Goal: Task Accomplishment & Management: Use online tool/utility

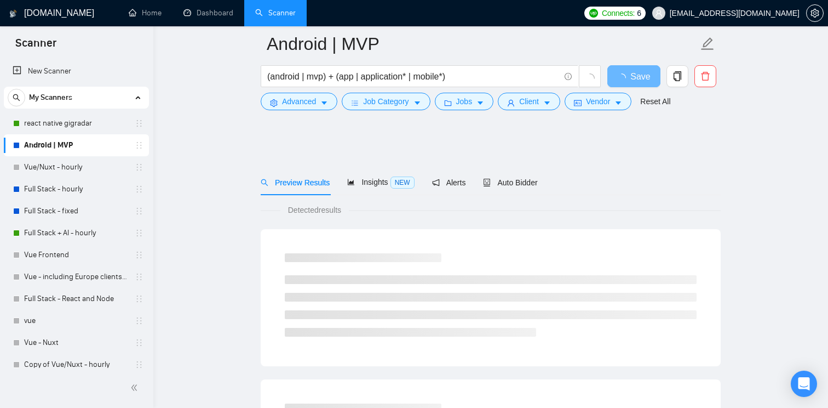
scroll to position [95, 0]
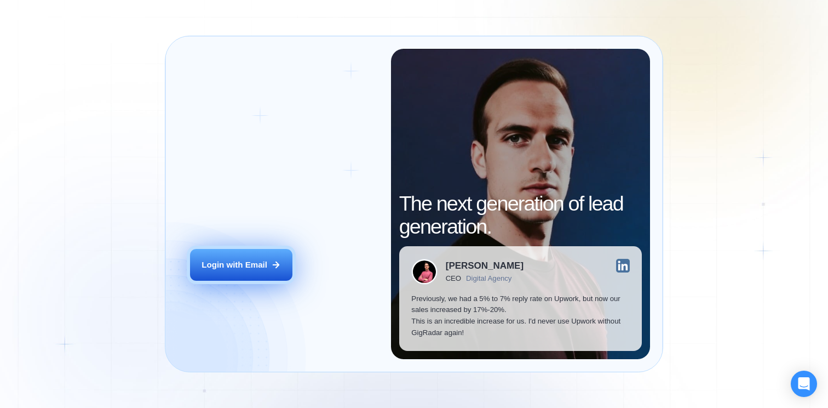
click at [255, 258] on button "Login with Email" at bounding box center [241, 265] width 102 height 32
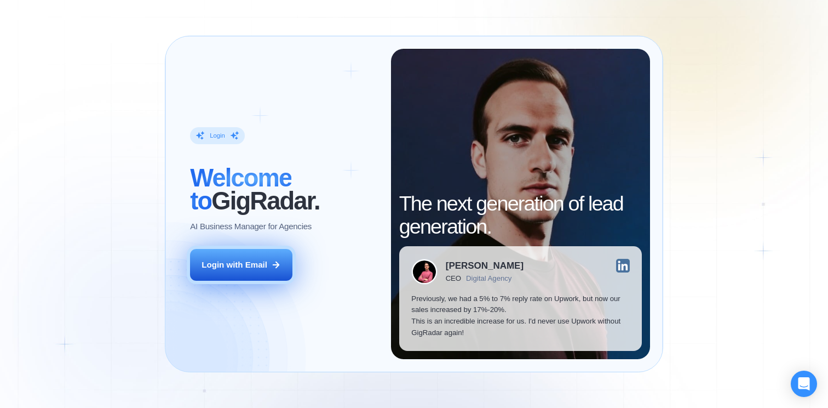
click at [242, 262] on div "Login with Email" at bounding box center [235, 265] width 66 height 12
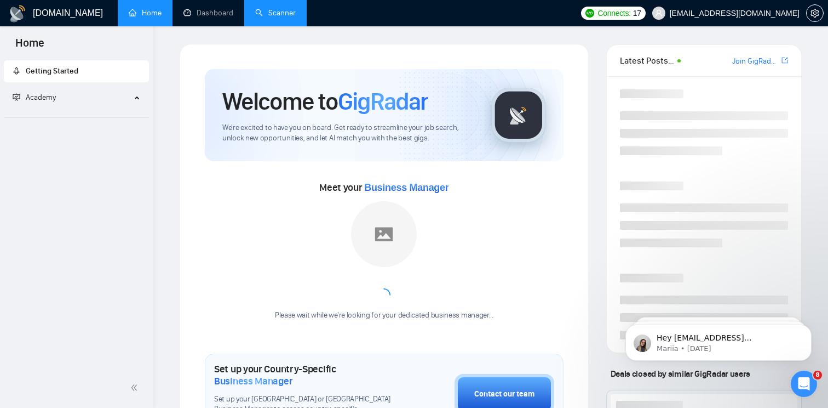
click at [279, 18] on link "Scanner" at bounding box center [275, 12] width 41 height 9
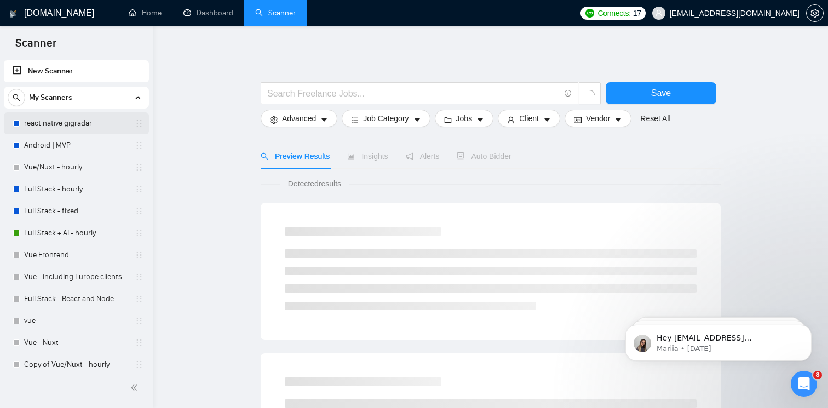
click at [93, 123] on link "react native gigradar" at bounding box center [76, 123] width 104 height 22
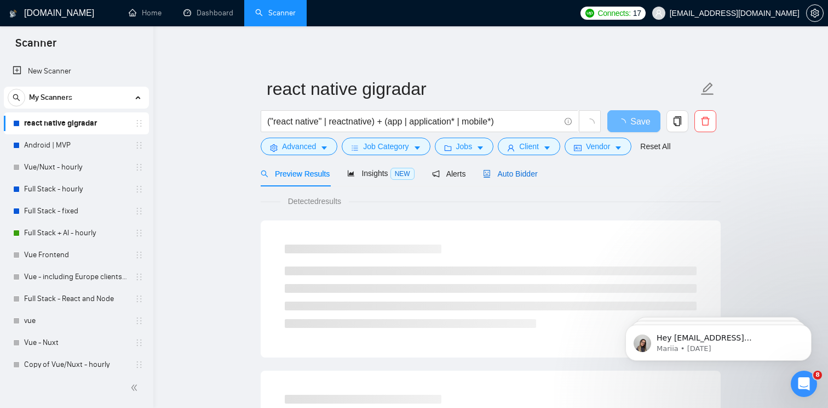
click at [498, 169] on span "Auto Bidder" at bounding box center [510, 173] width 54 height 9
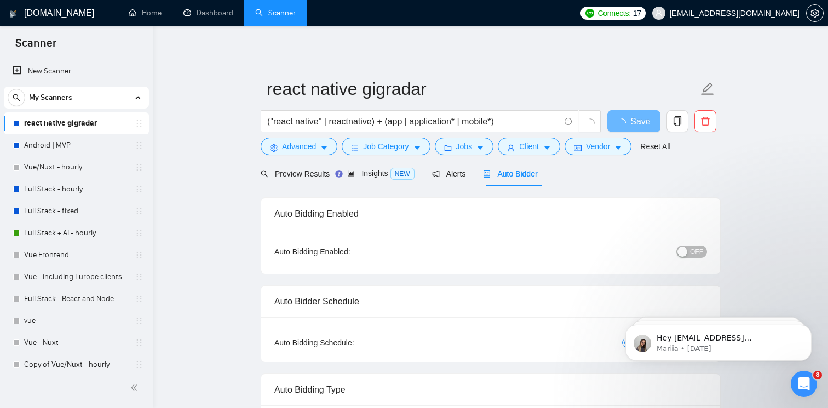
checkbox input "true"
click at [82, 144] on link "Android | MVP" at bounding box center [76, 145] width 104 height 22
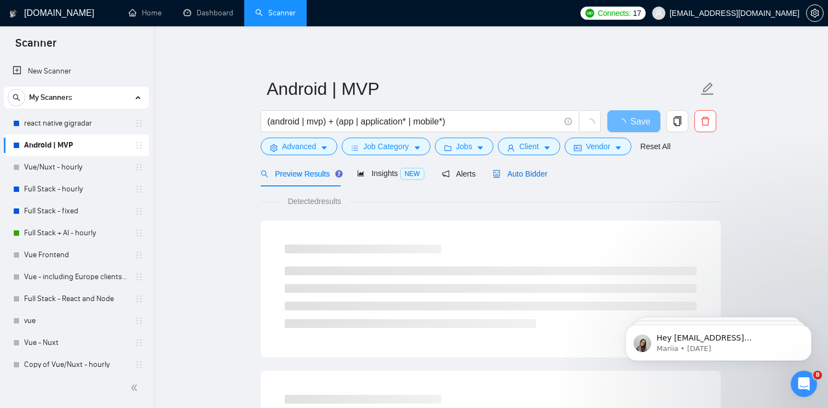
click at [524, 177] on span "Auto Bidder" at bounding box center [520, 173] width 54 height 9
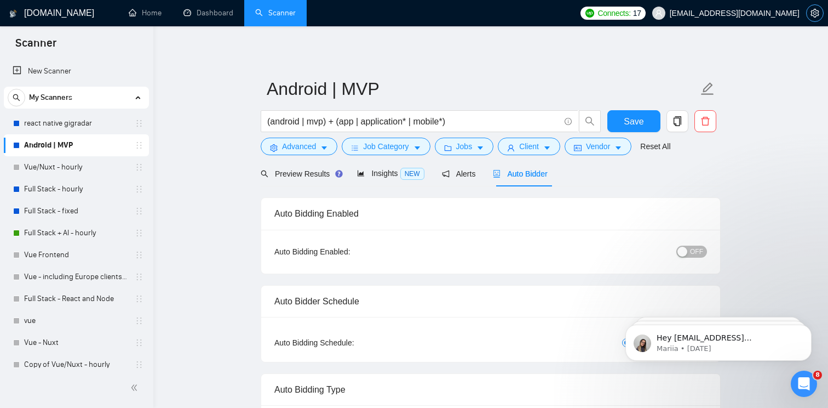
click at [818, 15] on icon "setting" at bounding box center [815, 13] width 9 height 9
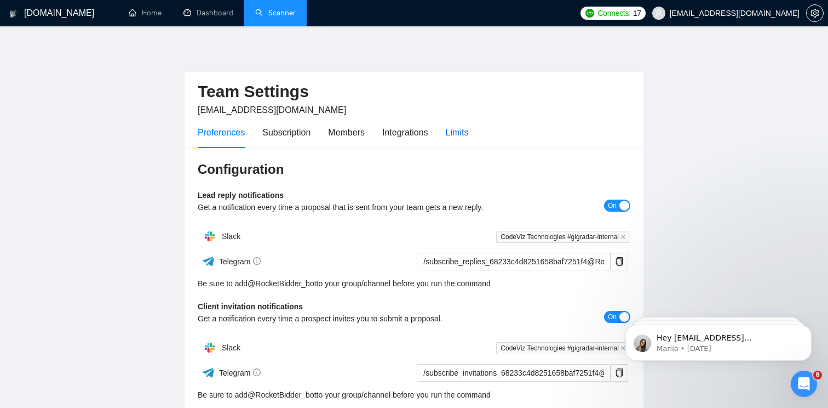
click at [469, 128] on div "Limits" at bounding box center [457, 132] width 23 height 14
